Goal: Task Accomplishment & Management: Manage account settings

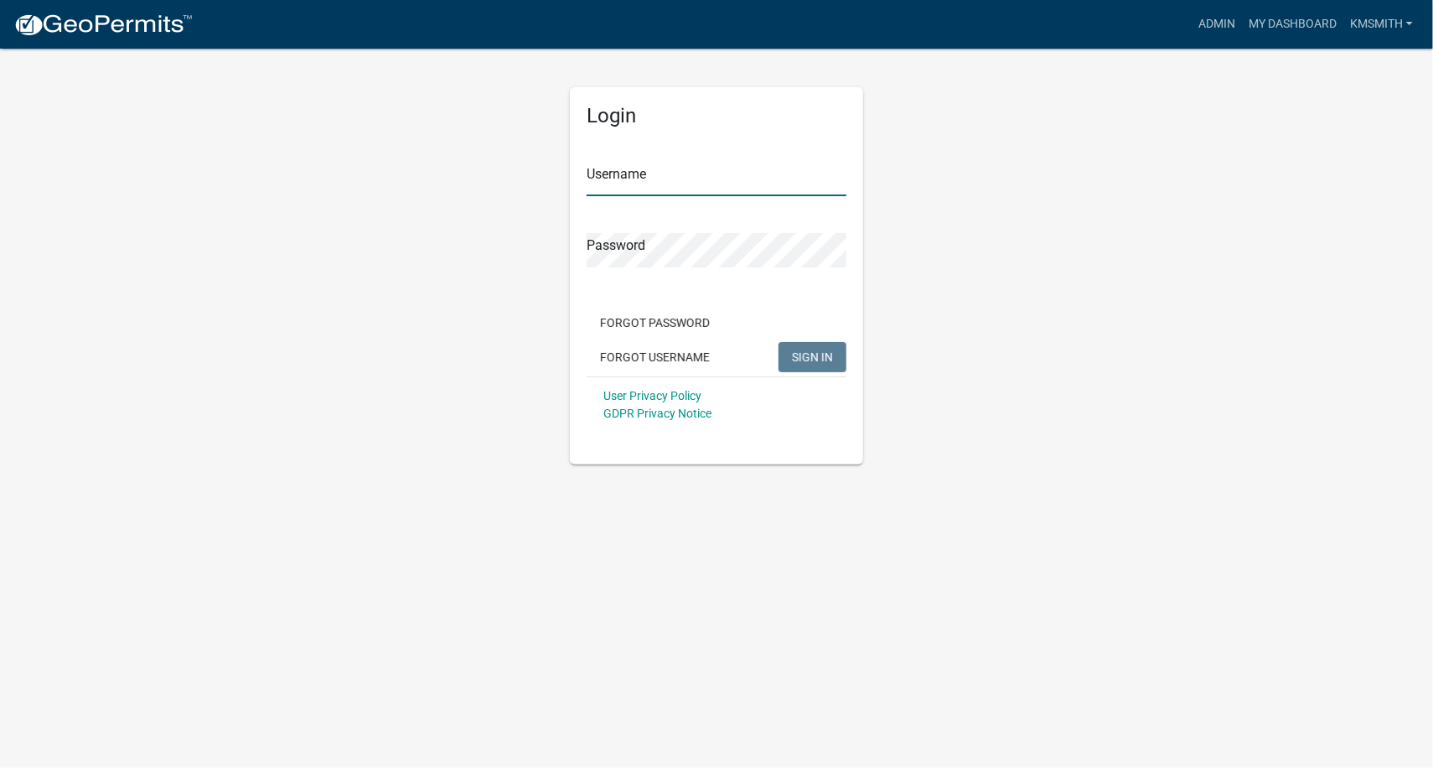
type input "kmsmith"
click at [800, 356] on span "SIGN IN" at bounding box center [812, 355] width 41 height 13
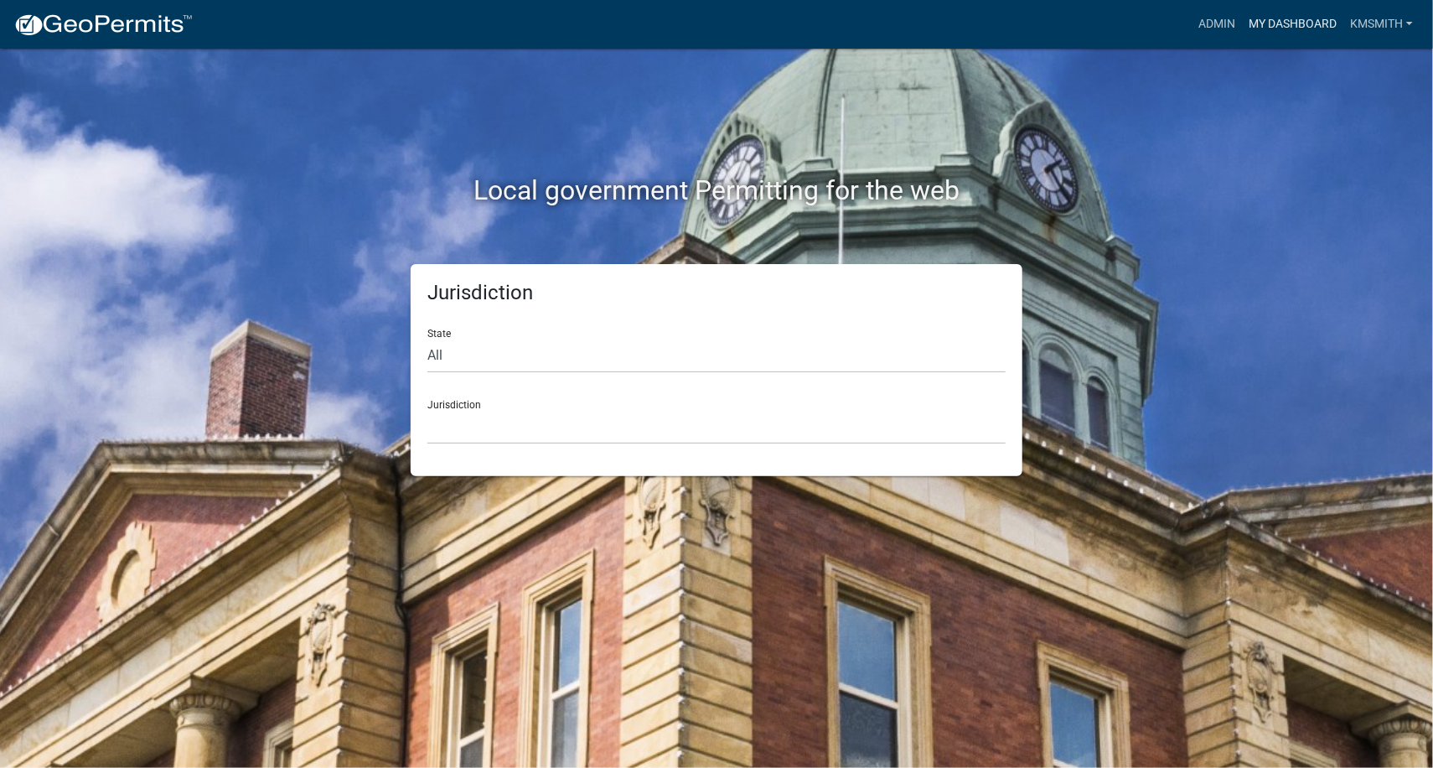
click at [1286, 26] on link "My Dashboard" at bounding box center [1292, 24] width 101 height 32
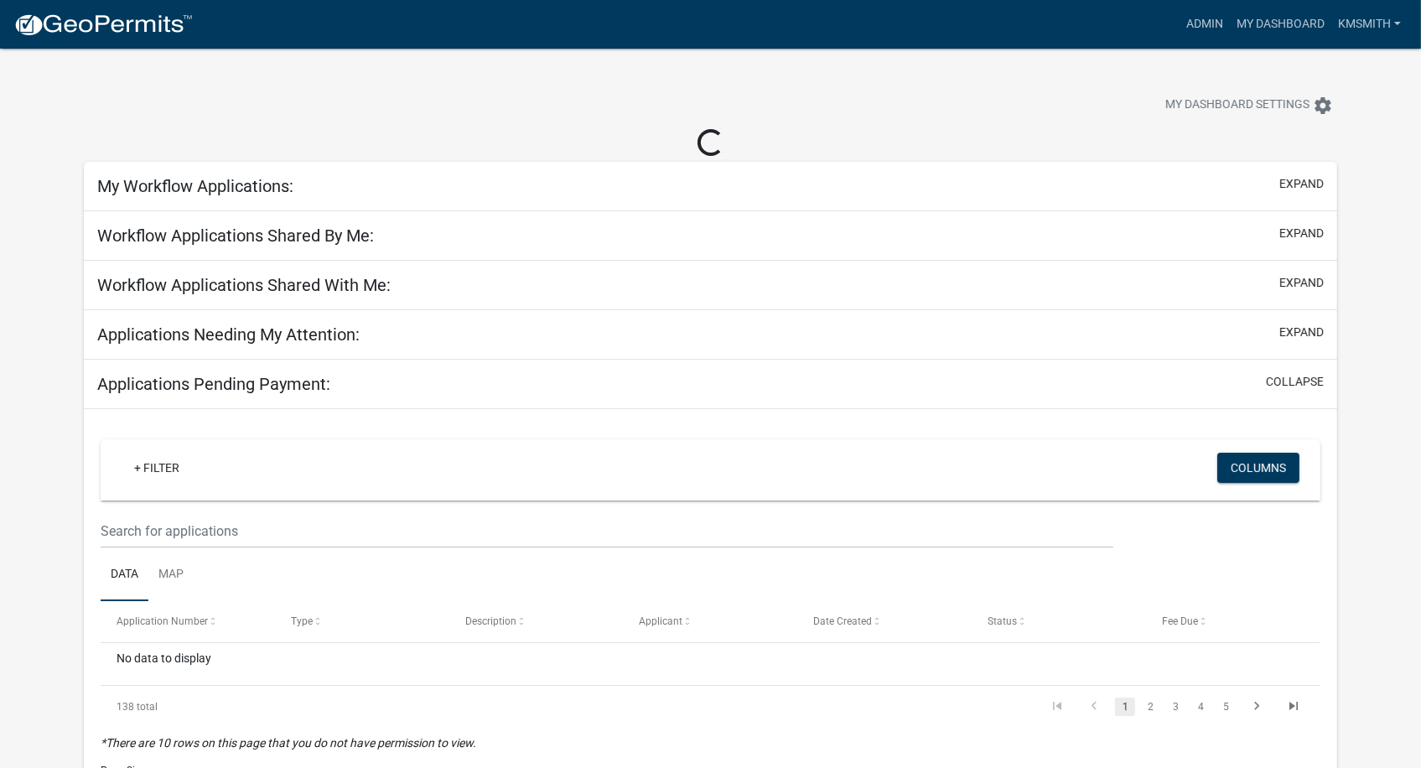
select select "2: 50"
